Goal: Task Accomplishment & Management: Use online tool/utility

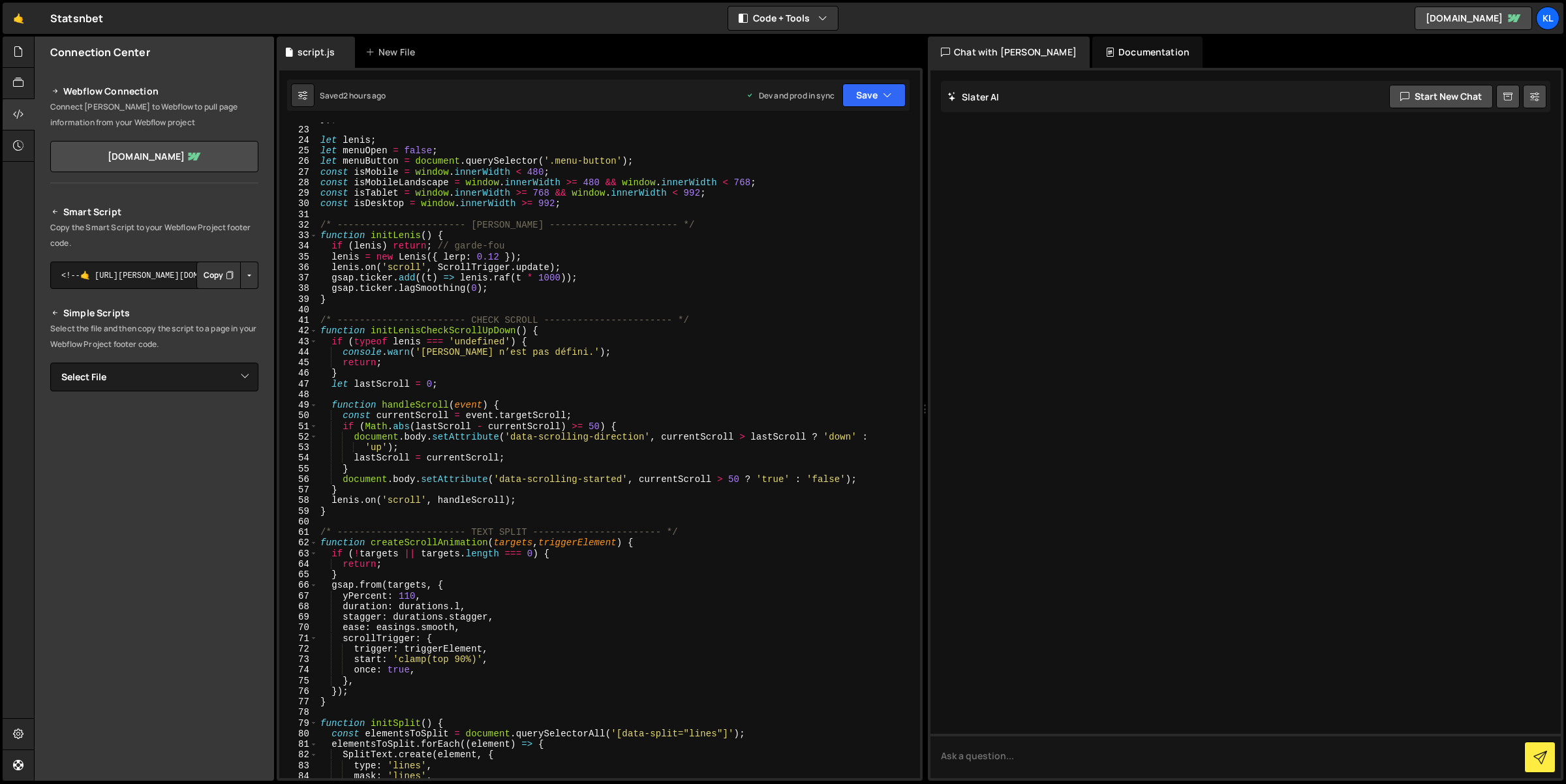
scroll to position [212, 0]
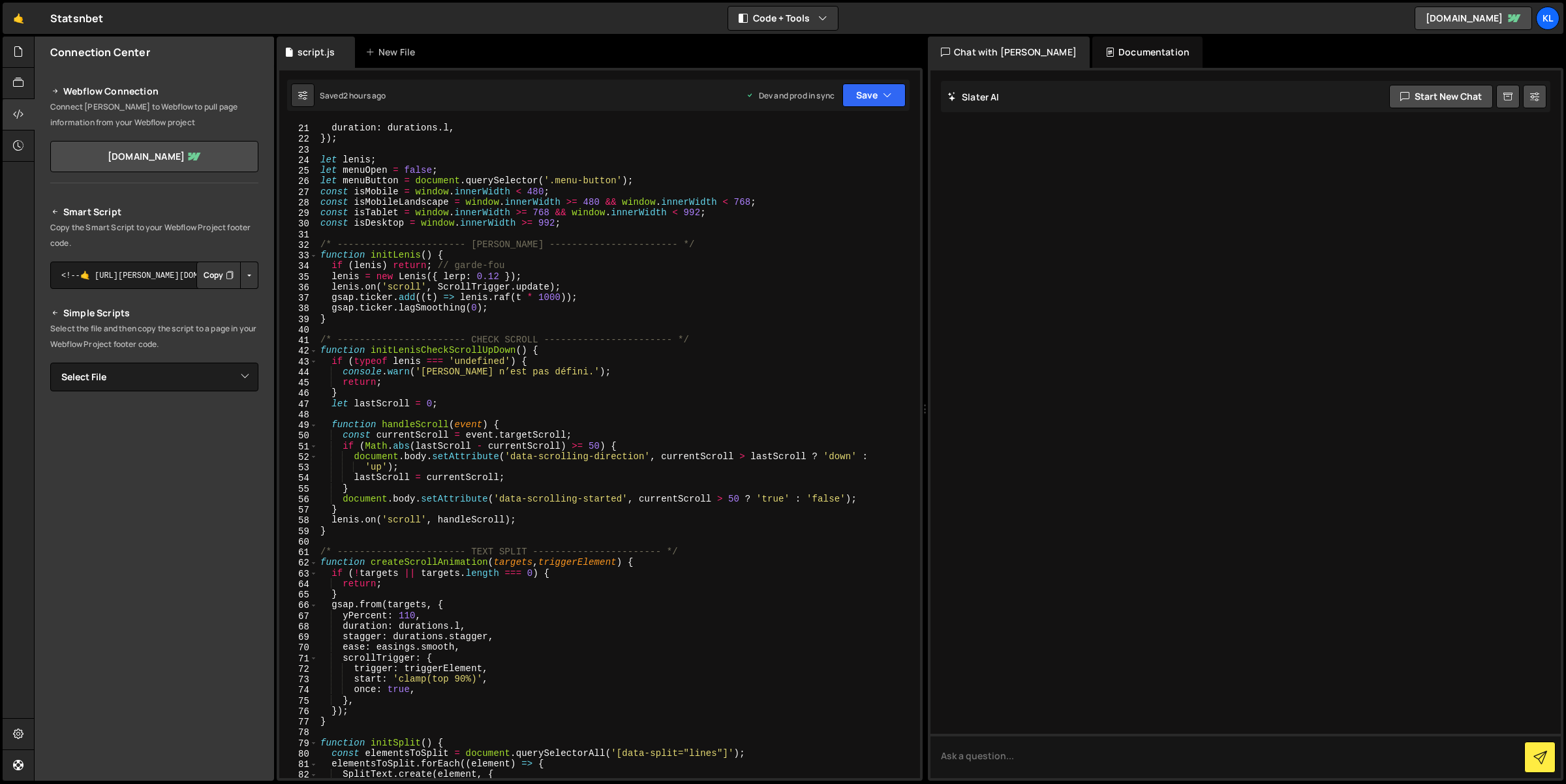
type textarea "}"
click at [506, 493] on div "ease : easings . smooth , duration : durations . l , }) ; let [PERSON_NAME] ; l…" at bounding box center [617, 451] width 598 height 677
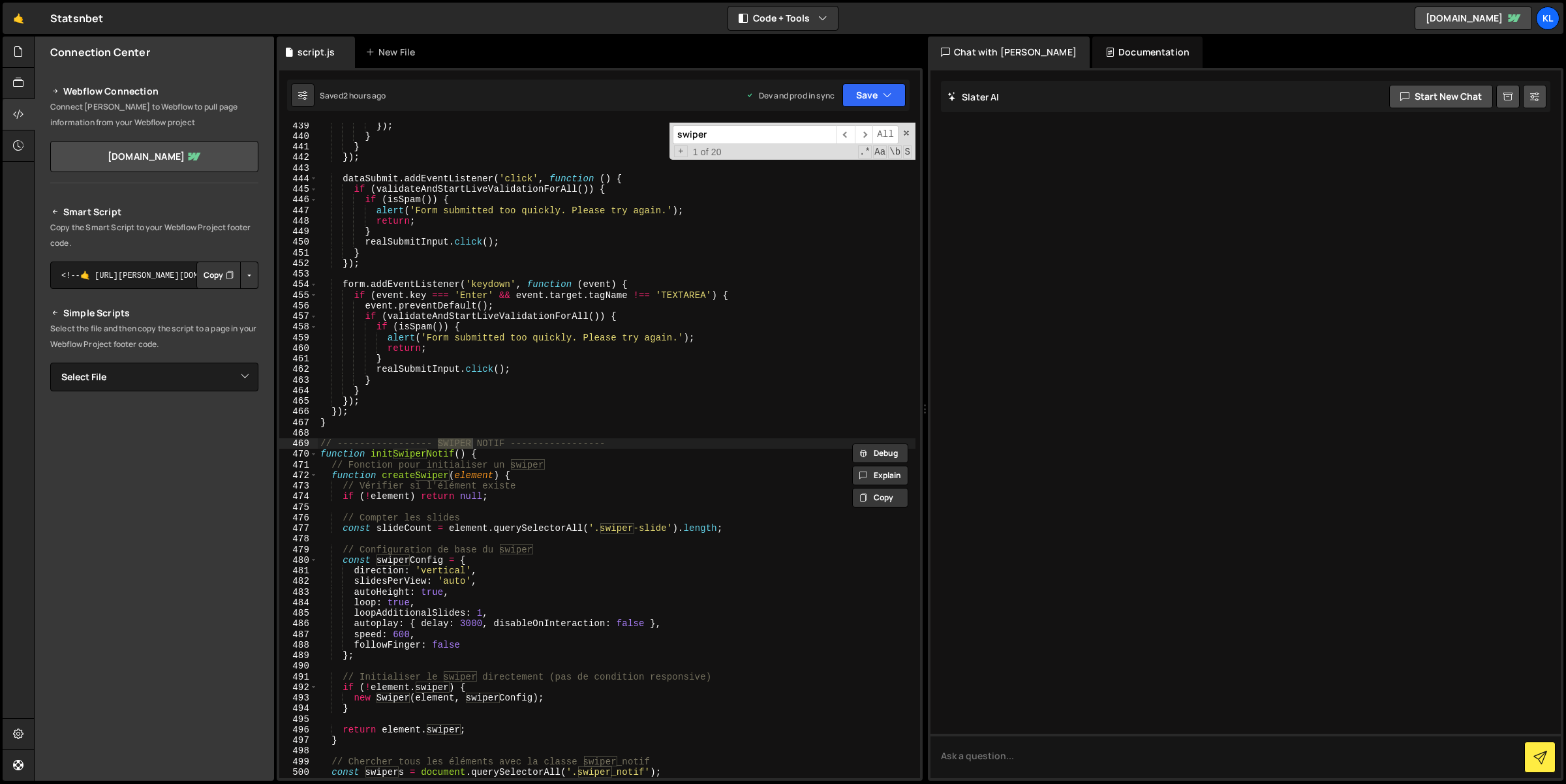
scroll to position [4719, 0]
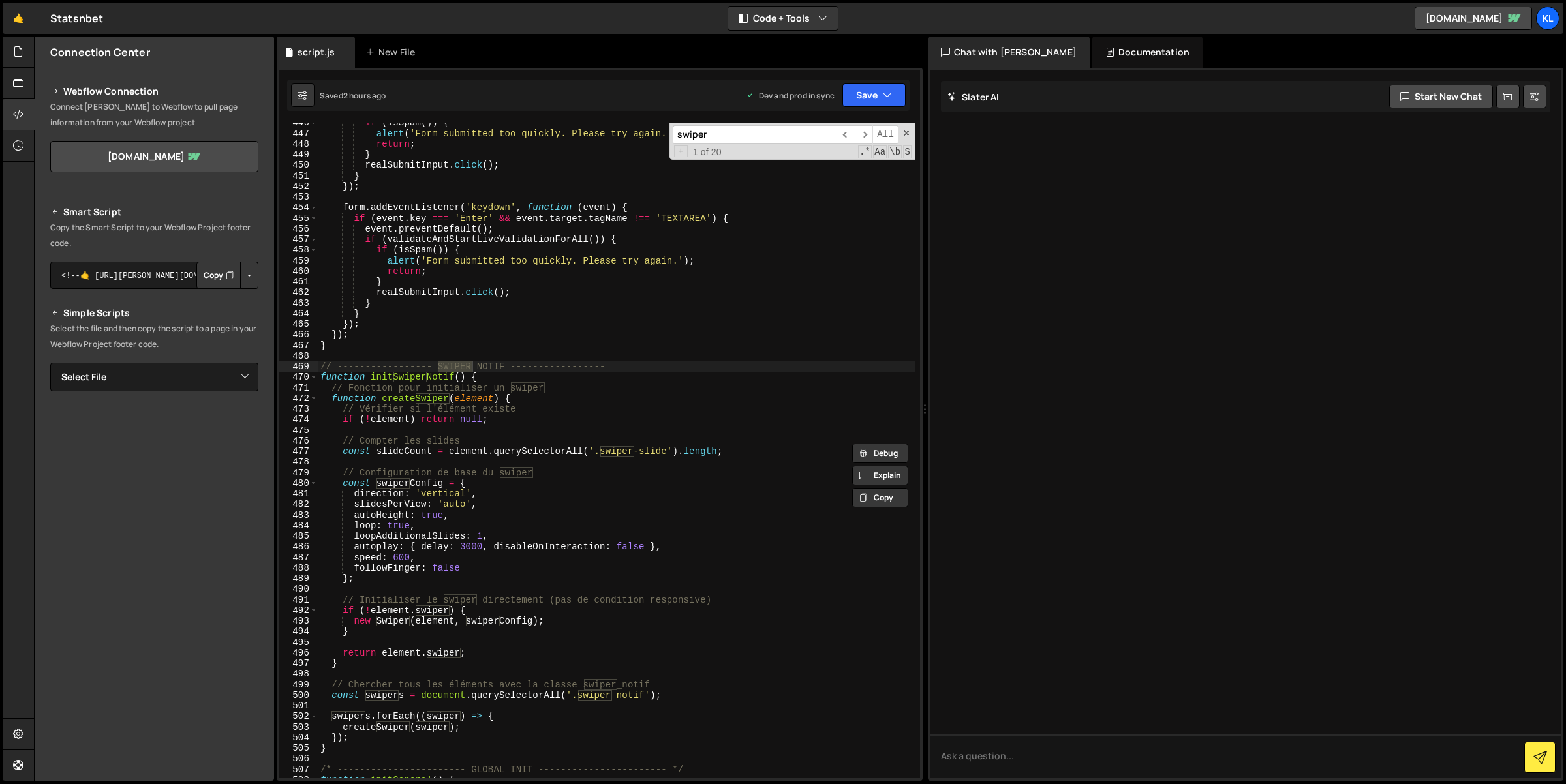
type input "swiper"
click at [444, 564] on div "if ( isSpam ( )) { alert ( 'Form submitted too quickly. Please try again.' ) ; …" at bounding box center [617, 456] width 598 height 677
click at [637, 546] on div "if ( isSpam ( )) { alert ( 'Form submitted too quickly. Please try again.' ) ; …" at bounding box center [617, 456] width 598 height 677
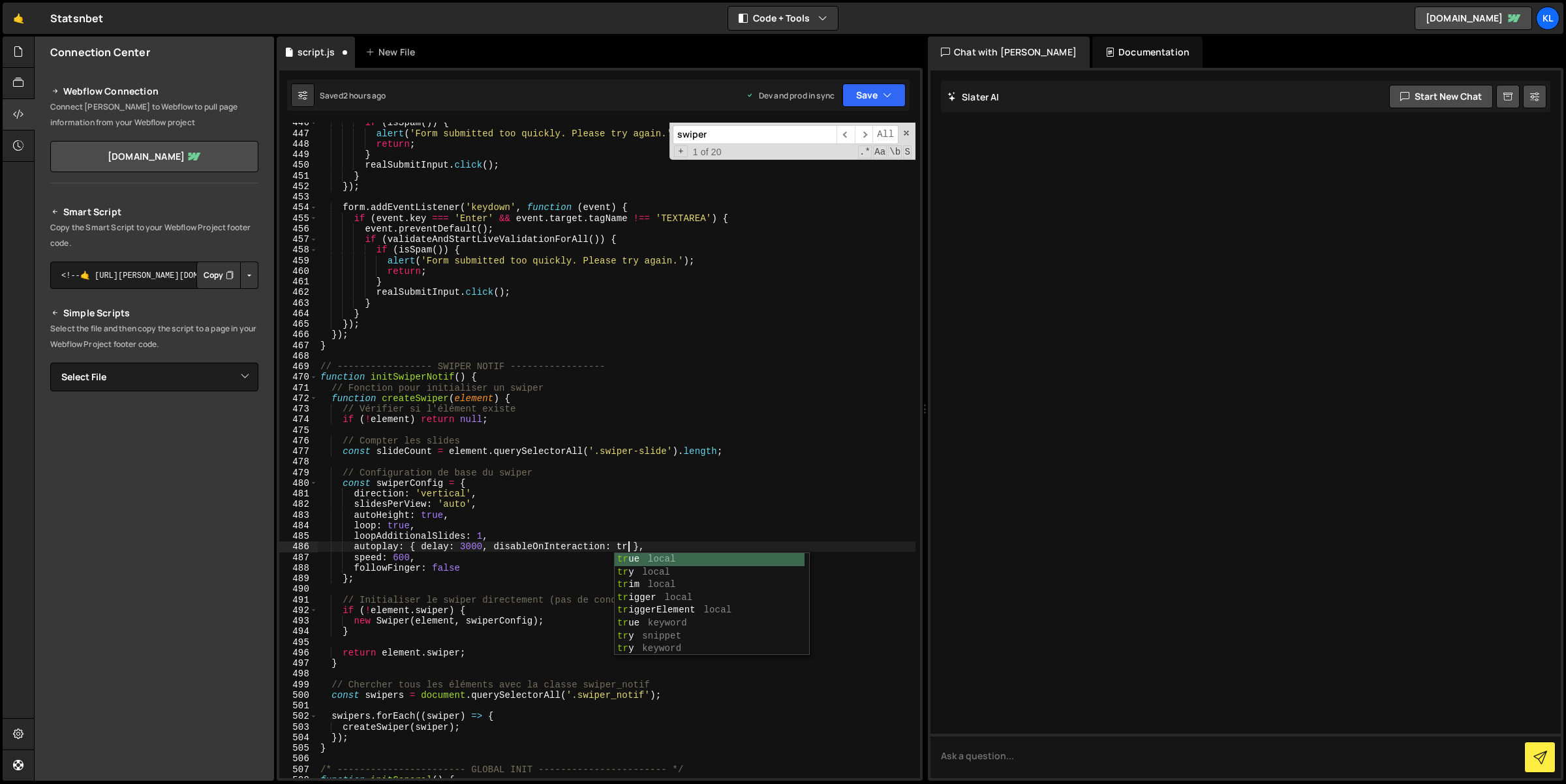
scroll to position [0, 22]
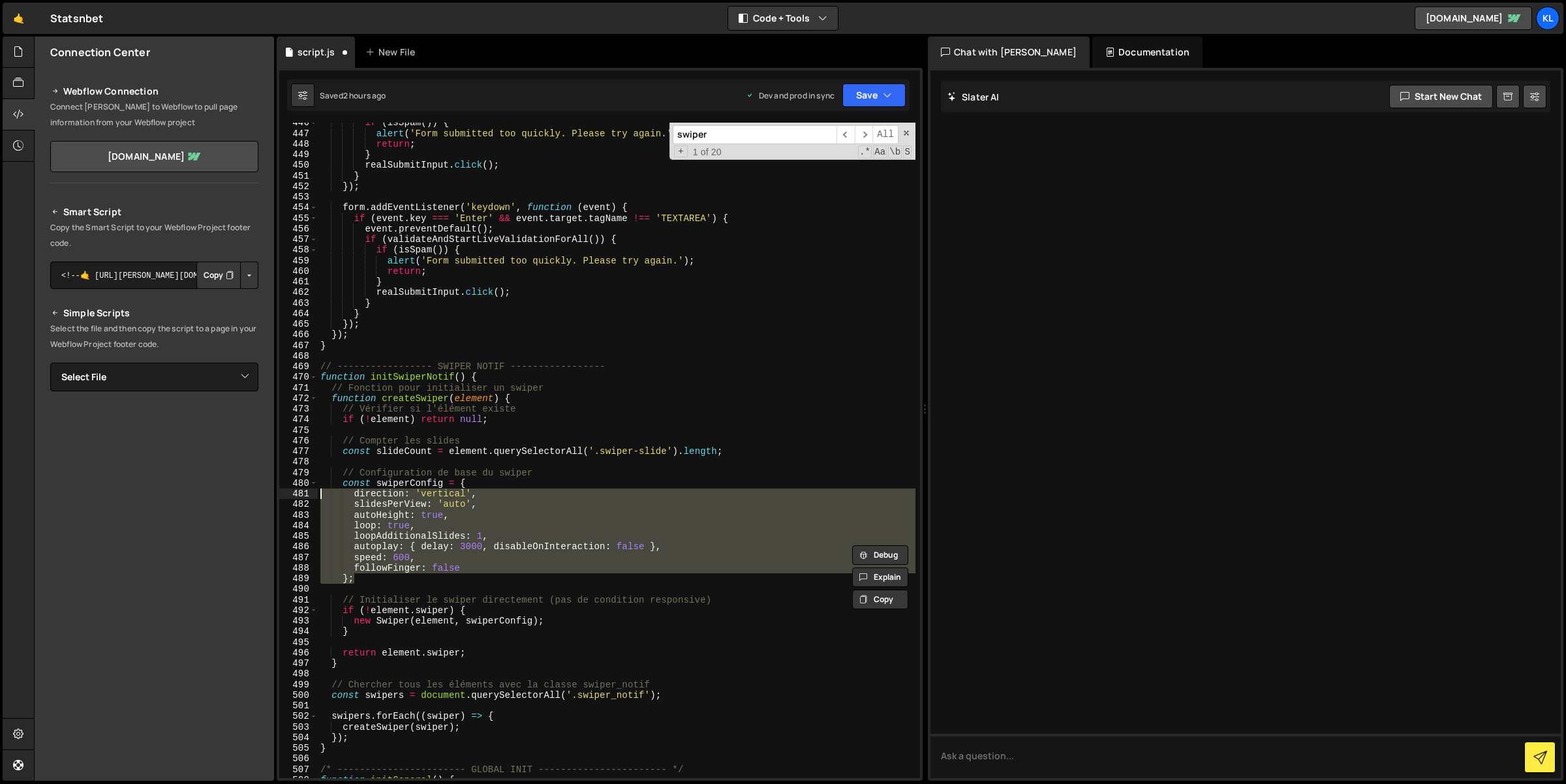
drag, startPoint x: 359, startPoint y: 578, endPoint x: 304, endPoint y: 486, distance: 107.2
click at [304, 486] on div "autoplay: { delay: 3000, disableOnInteraction: false }, 446 447 448 449 450 451…" at bounding box center [599, 450] width 641 height 655
click at [478, 564] on div "if ( isSpam ( )) { alert ( 'Form submitted too quickly. Please try again.' ) ; …" at bounding box center [616, 450] width 598 height 655
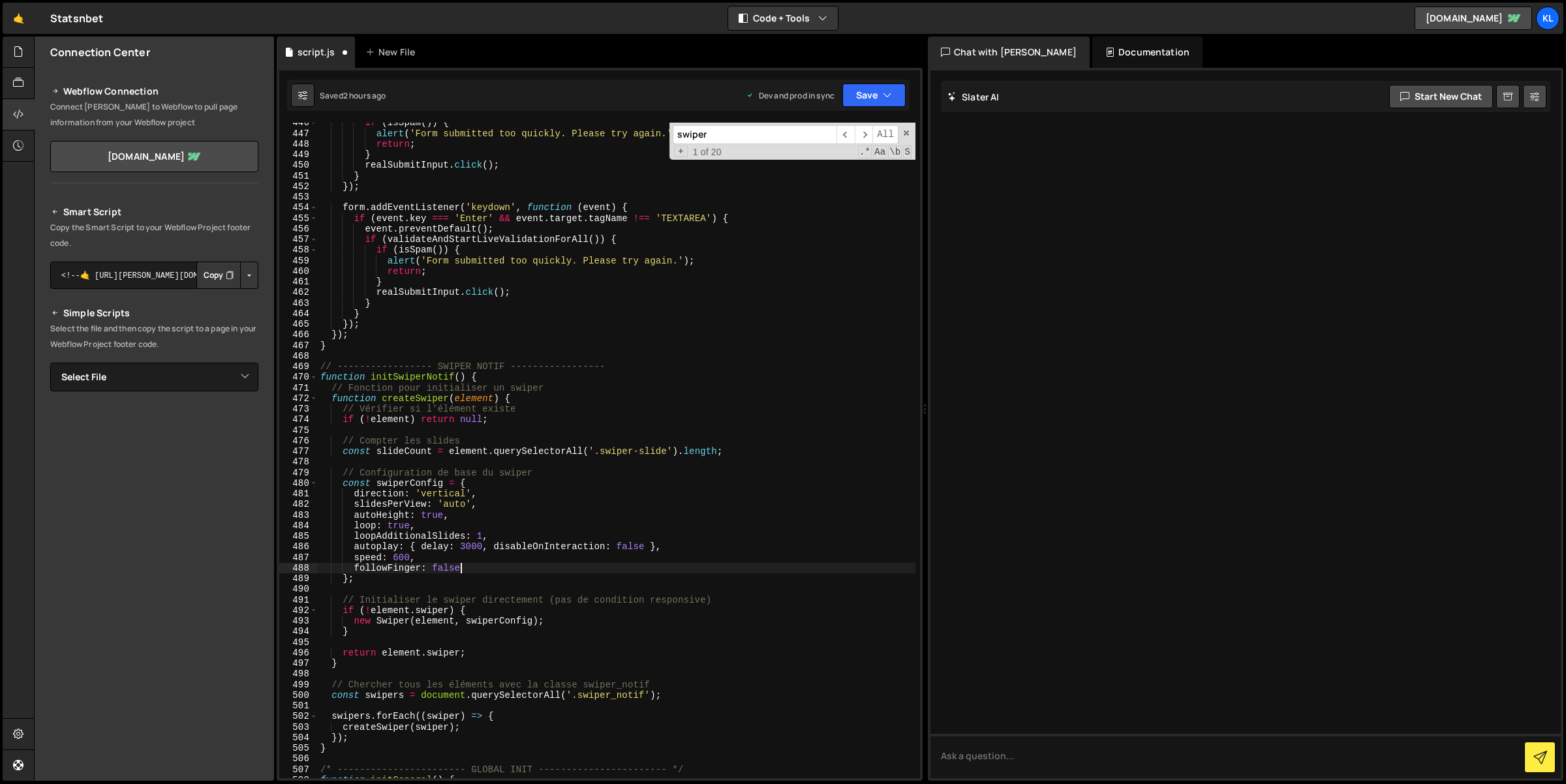
type textarea "followFinger: false,"
paste textarea "allowTouchMove: false"
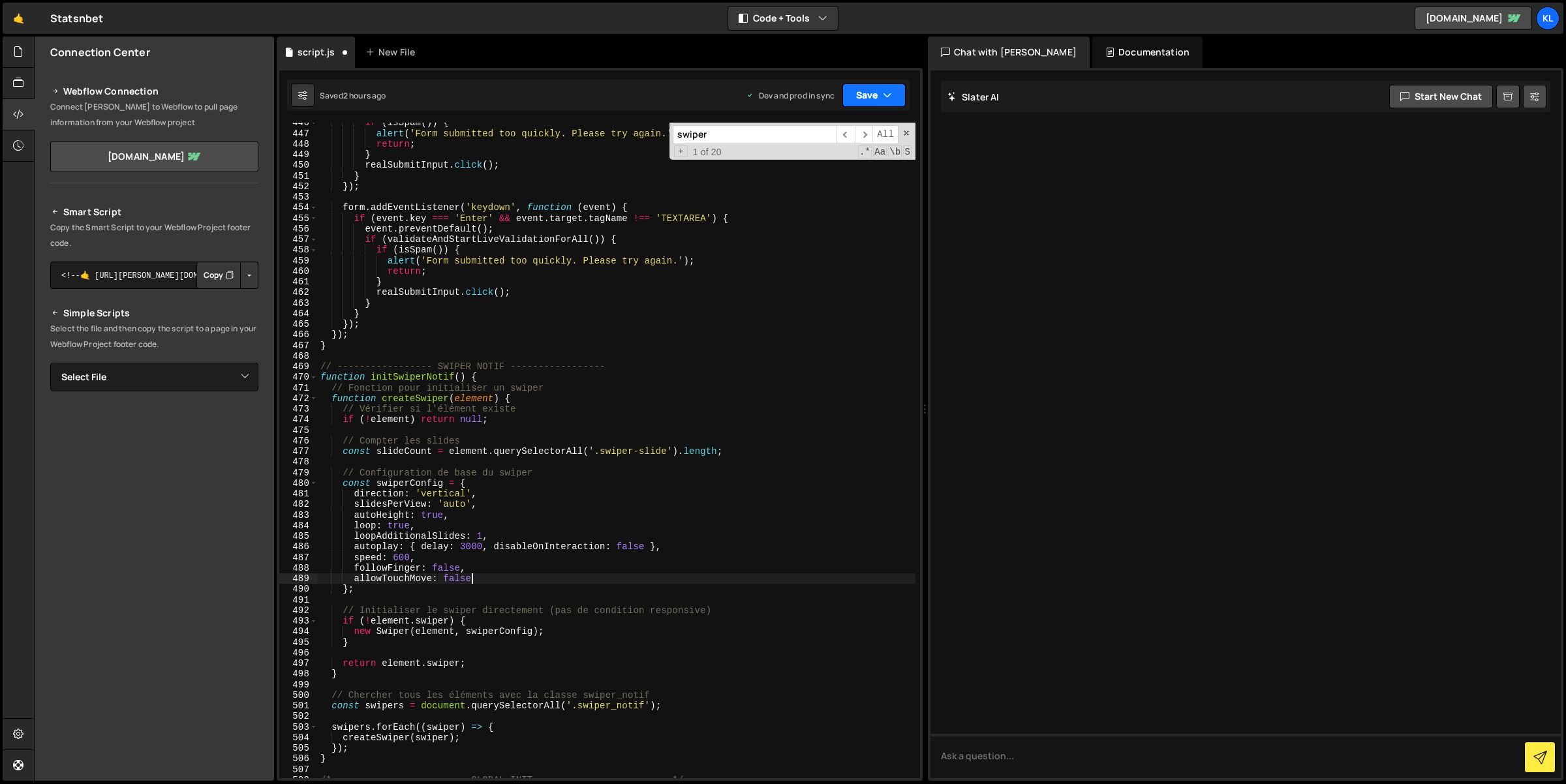
drag, startPoint x: 855, startPoint y: 99, endPoint x: 868, endPoint y: 131, distance: 34.5
click at [856, 99] on button "Save" at bounding box center [873, 95] width 64 height 23
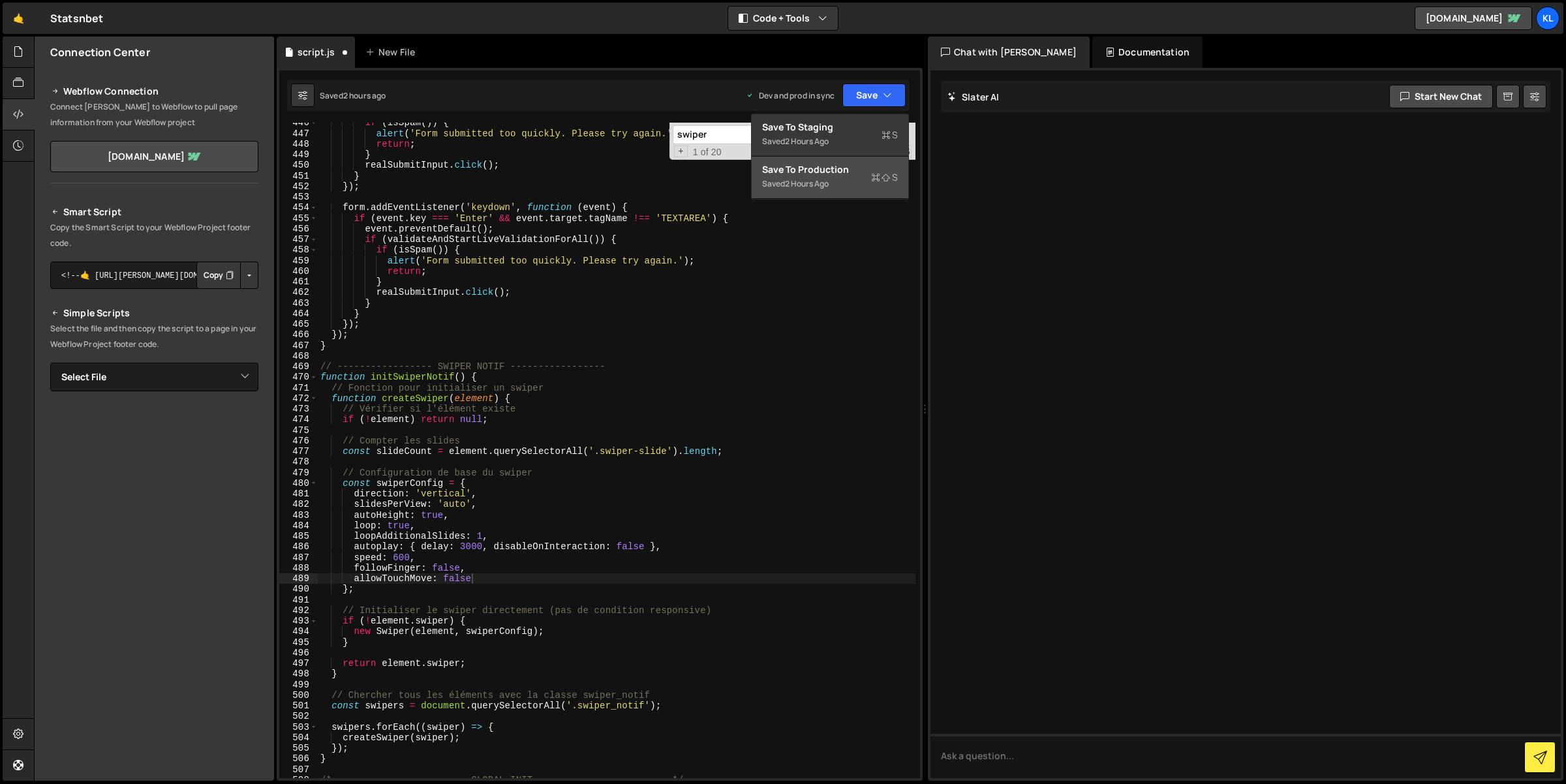
click at [864, 167] on div "Save to Production S" at bounding box center [829, 169] width 135 height 13
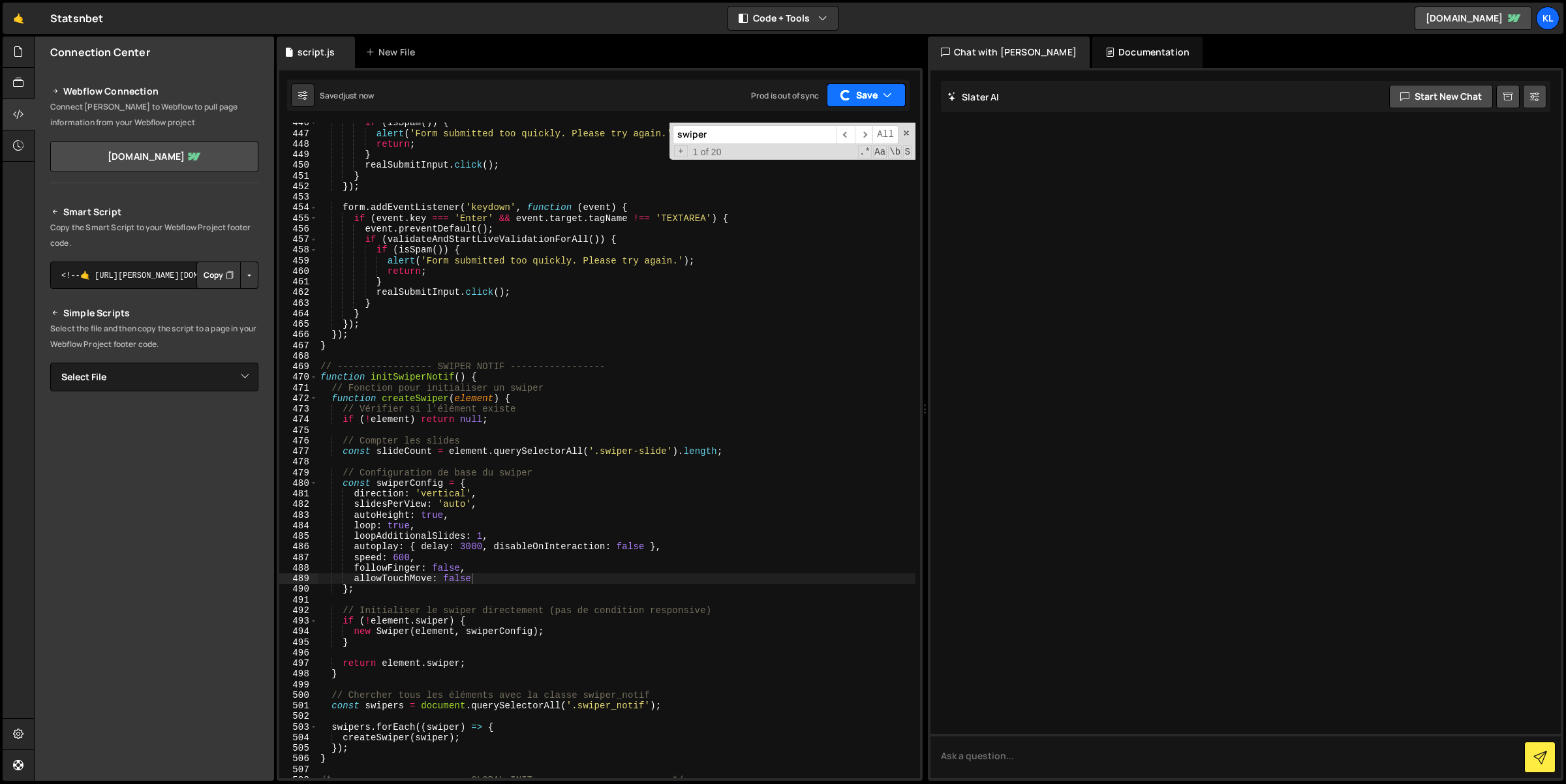
click at [850, 96] on div "button" at bounding box center [845, 95] width 13 height 13
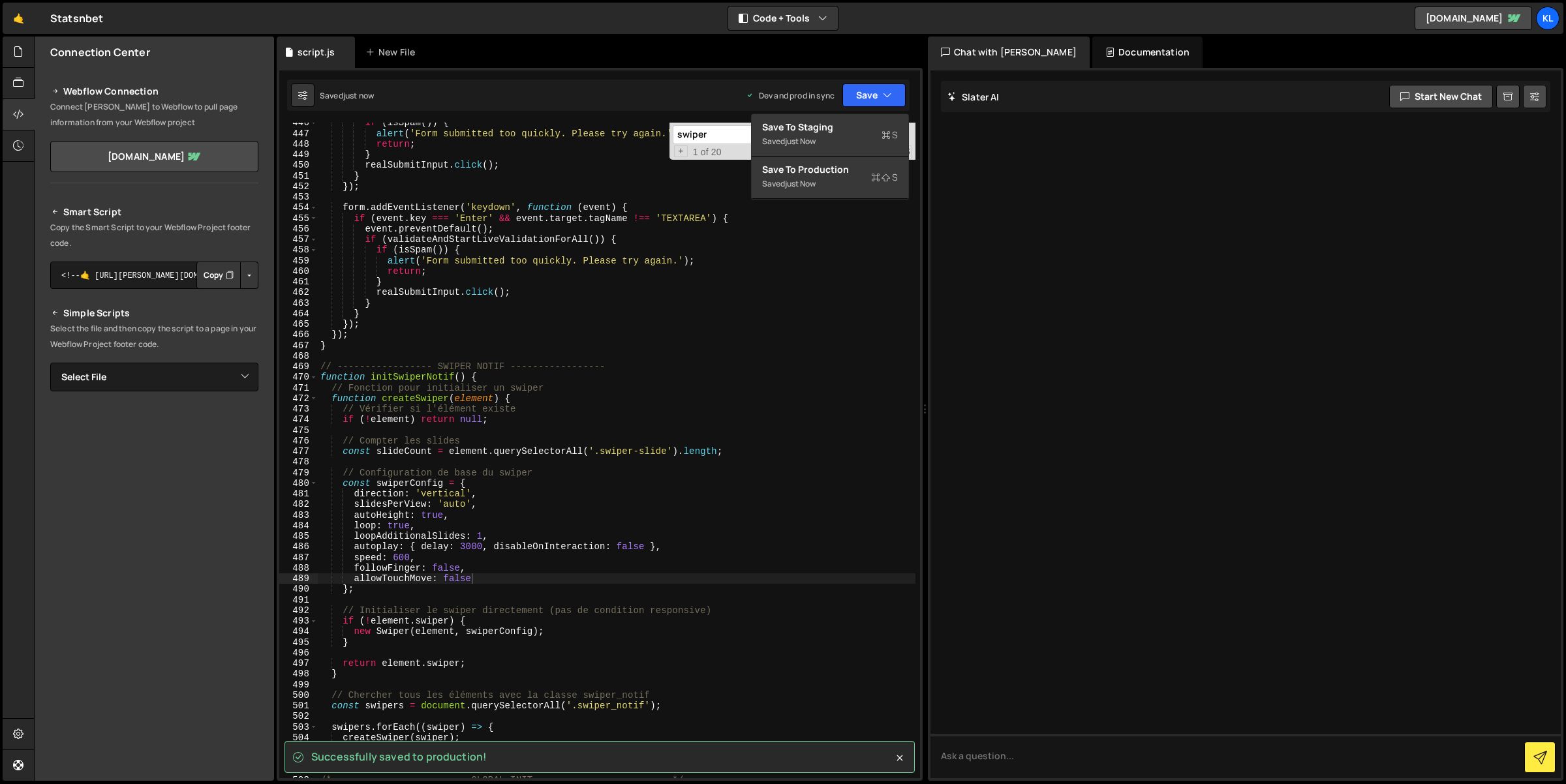
click at [458, 551] on div "if ( isSpam ( )) { alert ( 'Form submitted too quickly. Please try again.' ) ; …" at bounding box center [617, 456] width 598 height 677
click at [467, 544] on div "if ( isSpam ( )) { alert ( 'Form submitted too quickly. Please try again.' ) ; …" at bounding box center [617, 456] width 598 height 677
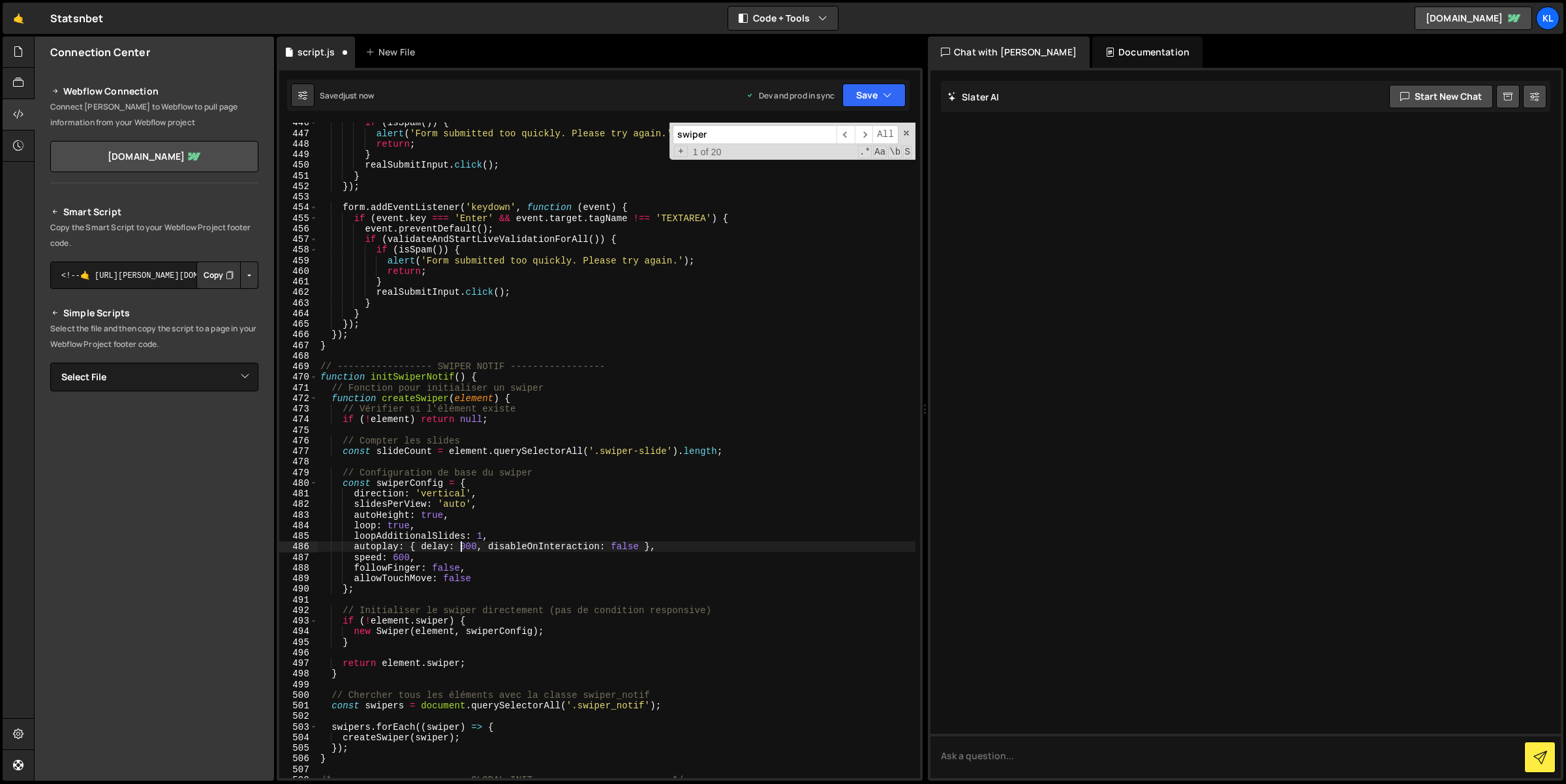
scroll to position [0, 10]
type textarea "autoplay: { delay: 1500, disableOnInteraction: false },"
click at [871, 93] on button "Save" at bounding box center [873, 95] width 64 height 23
click at [843, 166] on div "Save to Production S" at bounding box center [829, 169] width 135 height 13
